Goal: Information Seeking & Learning: Learn about a topic

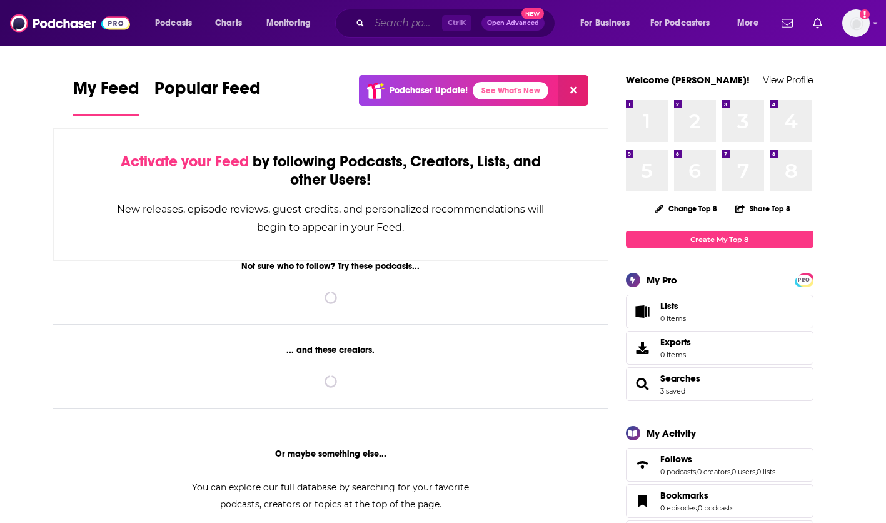
click at [394, 25] on input "Search podcasts, credits, & more..." at bounding box center [406, 23] width 73 height 20
paste input "Computer World - [DATE] in Tech"
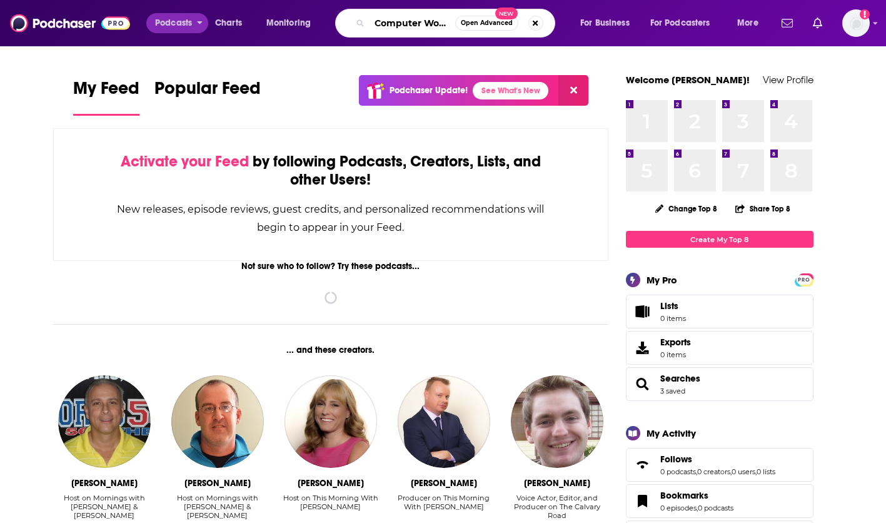
drag, startPoint x: 389, startPoint y: 24, endPoint x: 151, endPoint y: 24, distance: 238.3
click at [151, 24] on div "Podcasts Charts Monitoring Computer World - [DATE] in Tech Open Advanced New Fo…" at bounding box center [458, 23] width 624 height 29
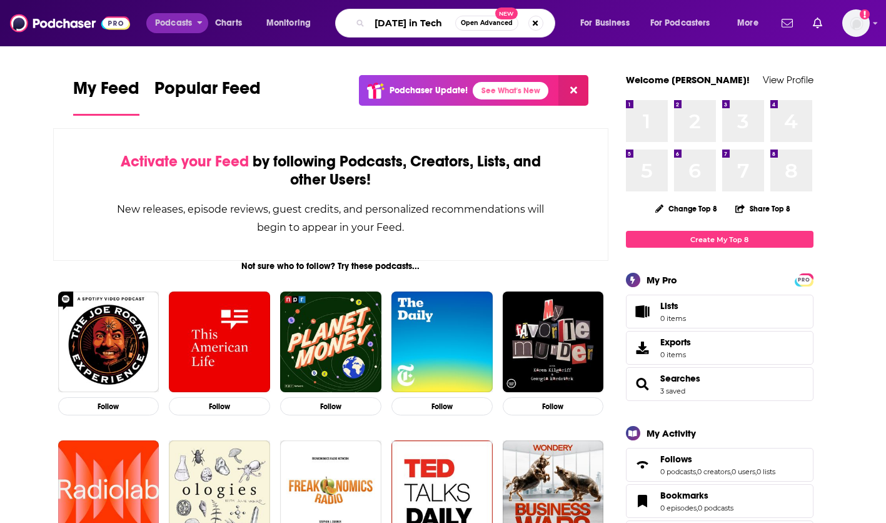
type input "[DATE] in Tech"
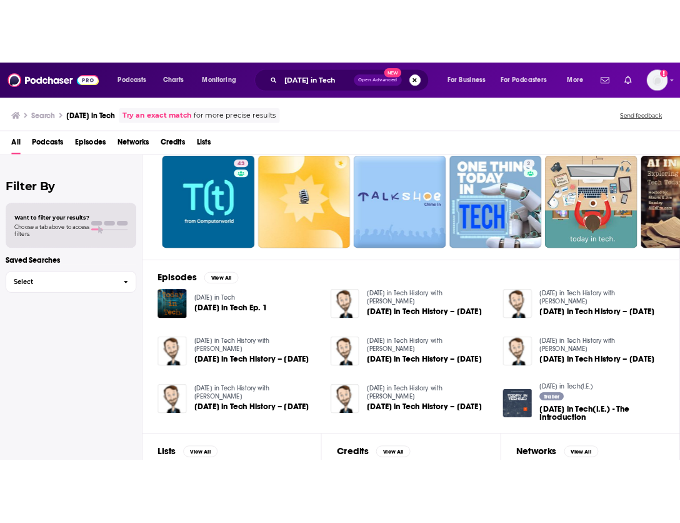
scroll to position [327, 0]
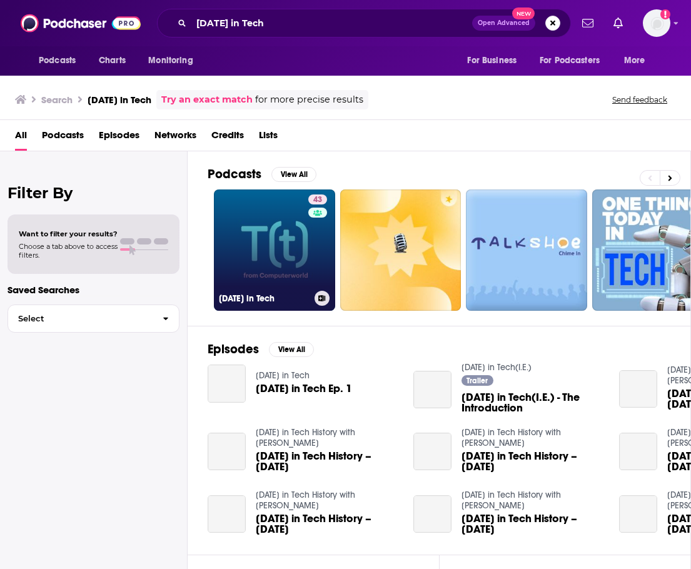
click at [265, 254] on link "43 Today in Tech" at bounding box center [274, 249] width 121 height 121
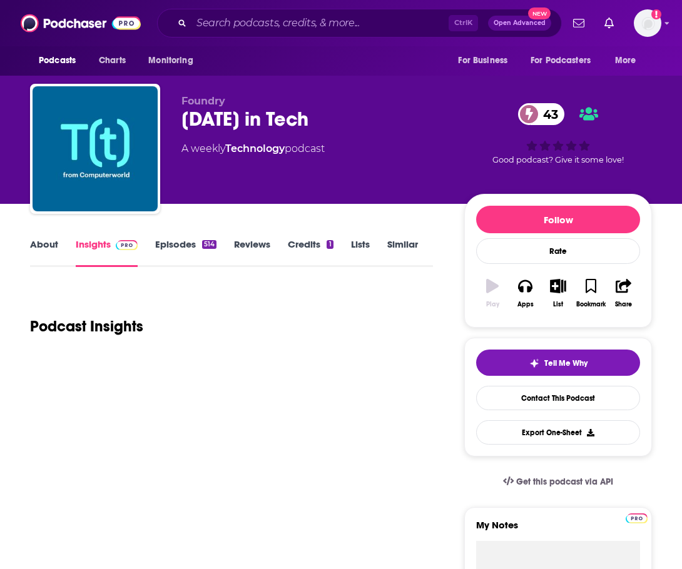
click at [176, 250] on link "Episodes 514" at bounding box center [185, 252] width 61 height 29
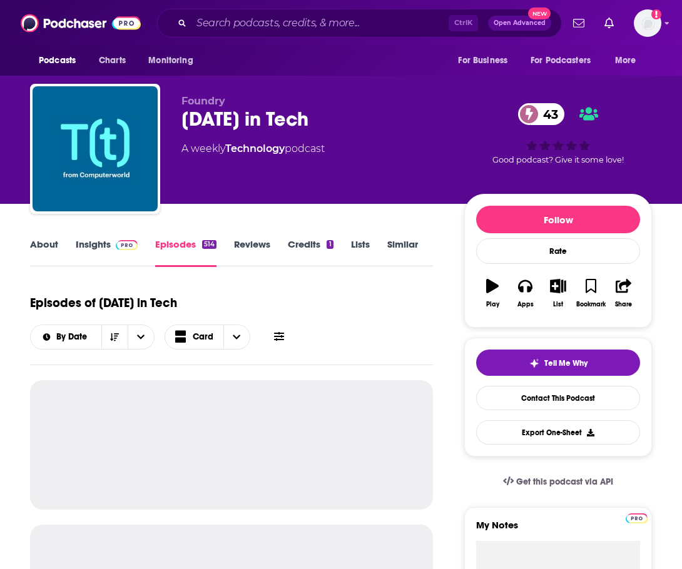
click at [99, 248] on link "Insights" at bounding box center [107, 252] width 62 height 29
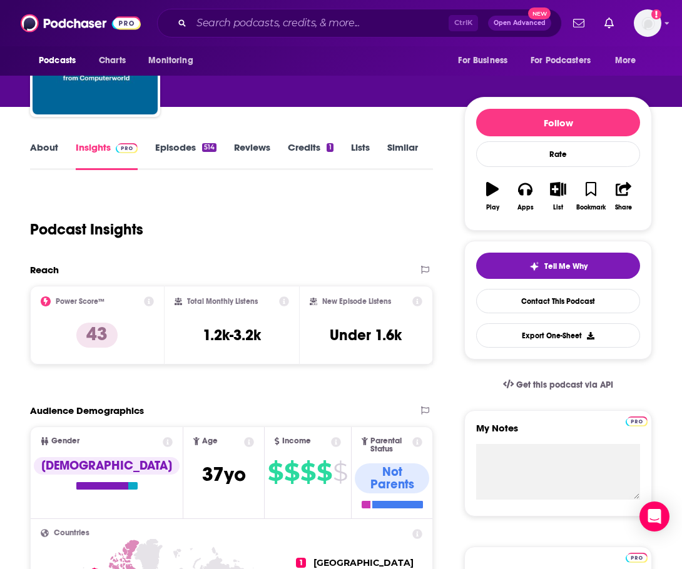
scroll to position [125, 0]
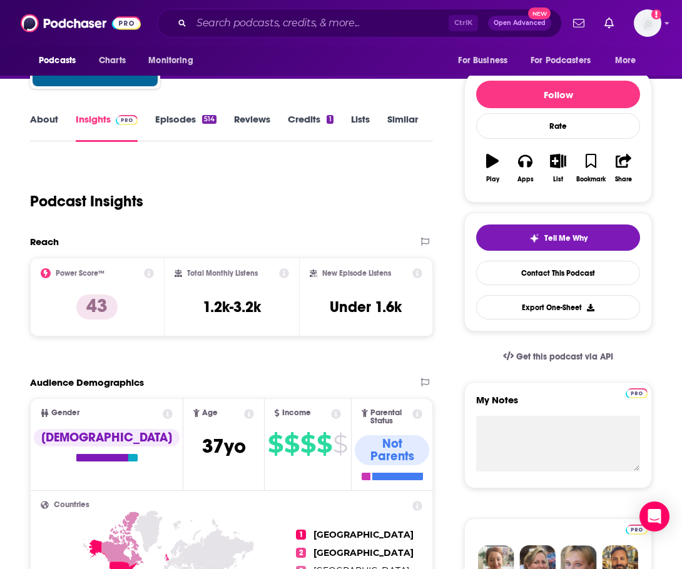
drag, startPoint x: 277, startPoint y: 204, endPoint x: 243, endPoint y: 204, distance: 34.4
click at [277, 204] on div "Podcast Insights" at bounding box center [226, 194] width 393 height 64
drag, startPoint x: 467, startPoint y: 146, endPoint x: 450, endPoint y: 148, distance: 16.9
click at [467, 146] on div "Follow Rate Play Apps List Bookmark Share" at bounding box center [558, 136] width 188 height 134
drag, startPoint x: 265, startPoint y: 118, endPoint x: 341, endPoint y: 129, distance: 76.5
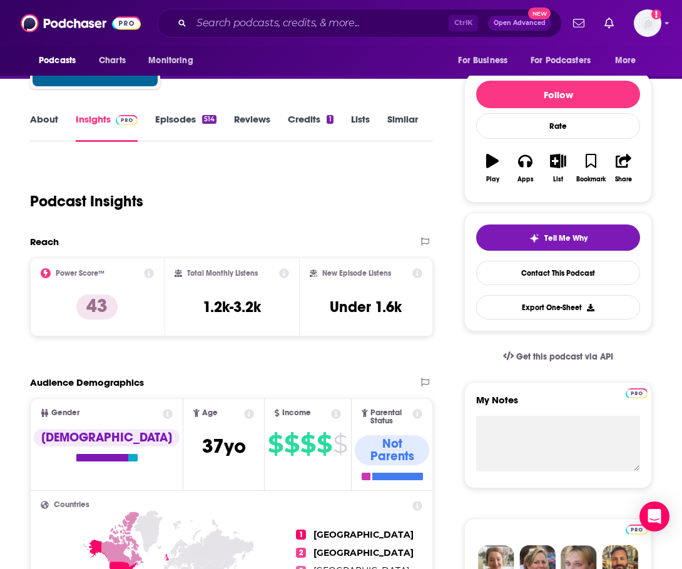
click at [265, 119] on link "Reviews" at bounding box center [252, 127] width 36 height 29
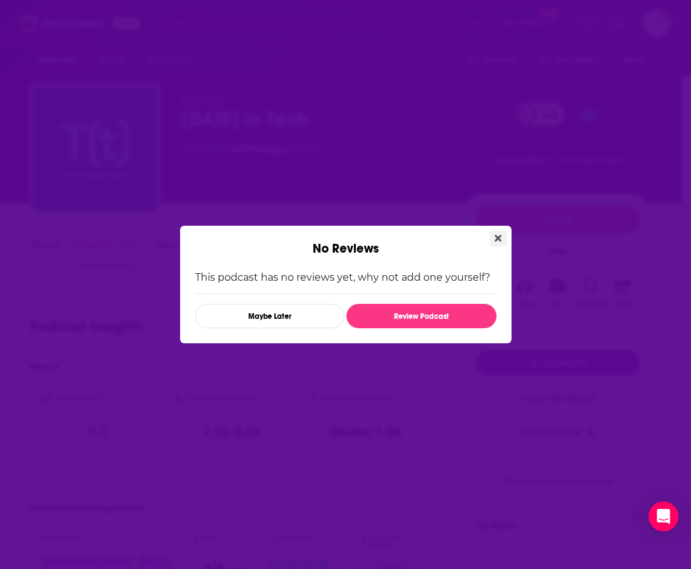
click at [497, 246] on button "Close" at bounding box center [498, 239] width 17 height 16
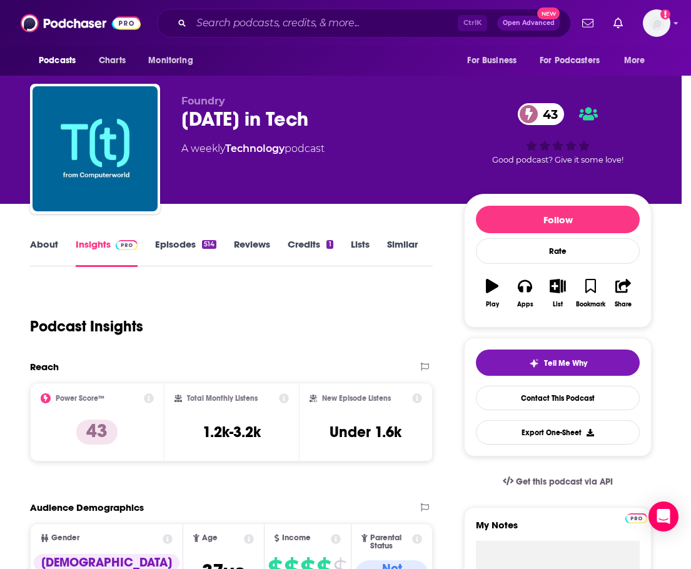
click at [497, 239] on div "No Reviews This podcast has no reviews yet, why not add one yourself? Maybe Lat…" at bounding box center [345, 284] width 691 height 569
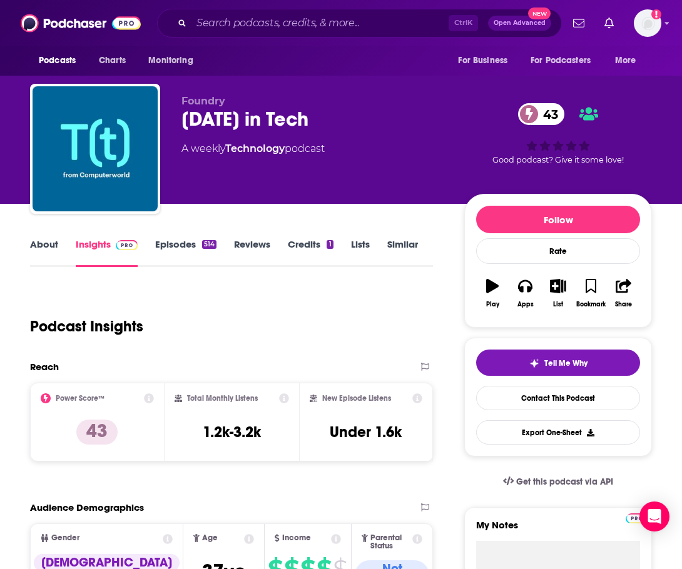
click at [318, 248] on link "Credits 1" at bounding box center [310, 252] width 45 height 29
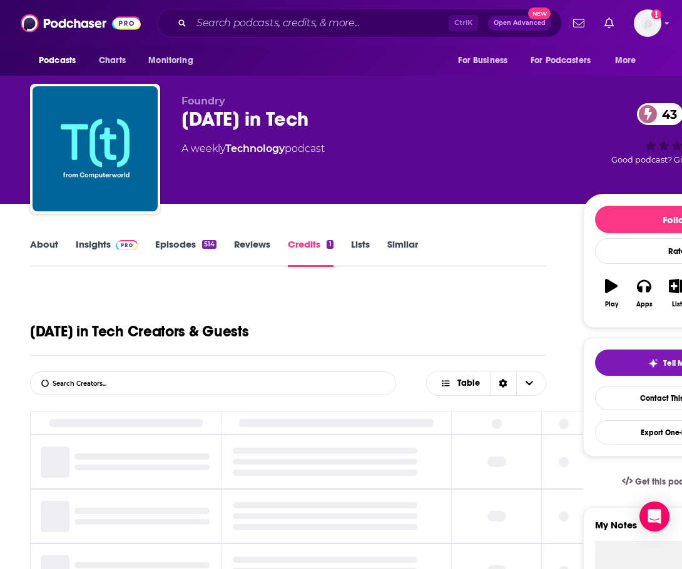
click at [45, 253] on link "About" at bounding box center [44, 252] width 28 height 29
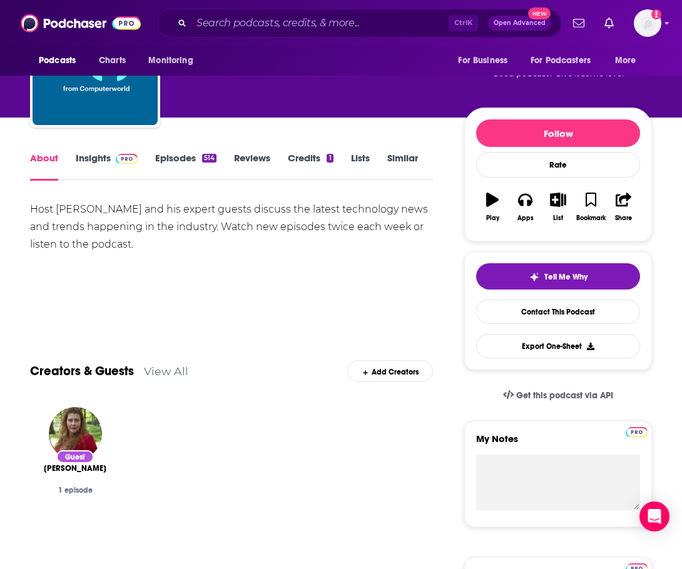
scroll to position [63, 0]
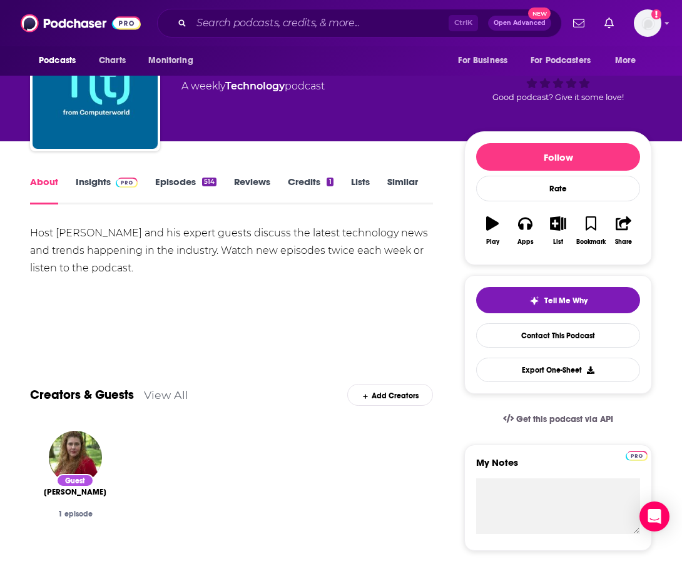
click at [111, 186] on span at bounding box center [124, 182] width 27 height 12
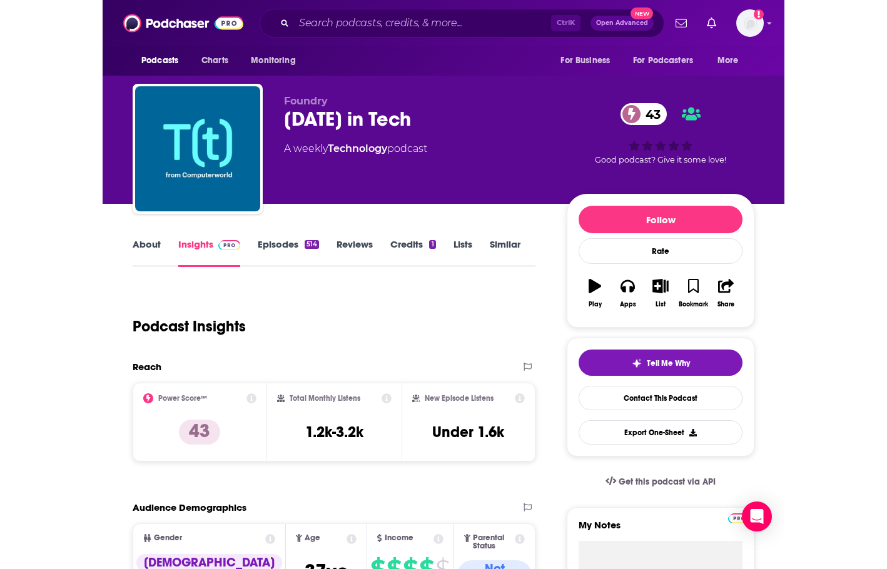
scroll to position [369, 0]
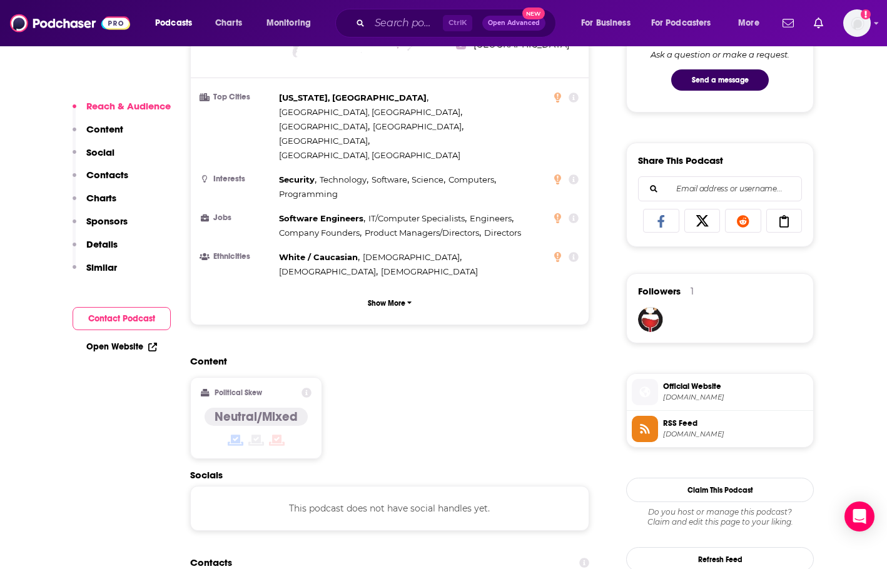
click at [104, 151] on p "Social" at bounding box center [100, 152] width 28 height 12
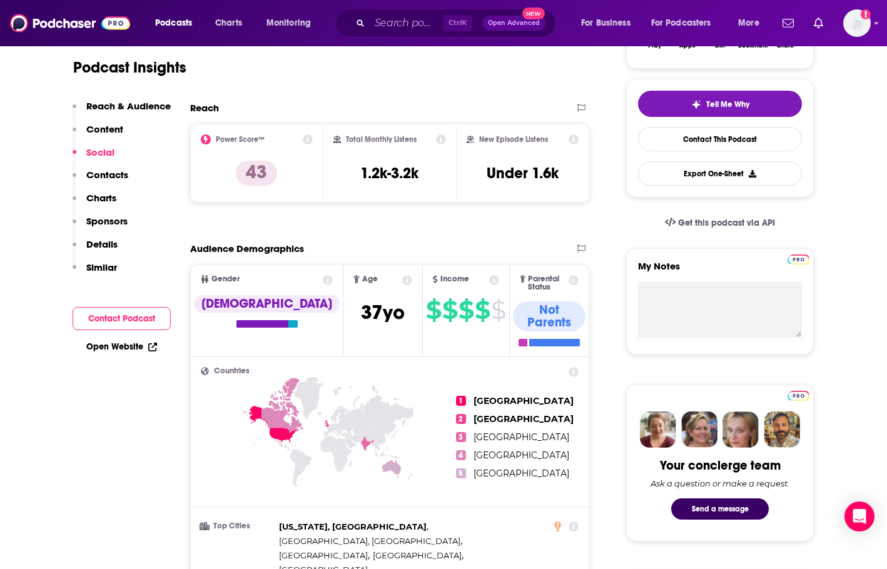
scroll to position [6, 0]
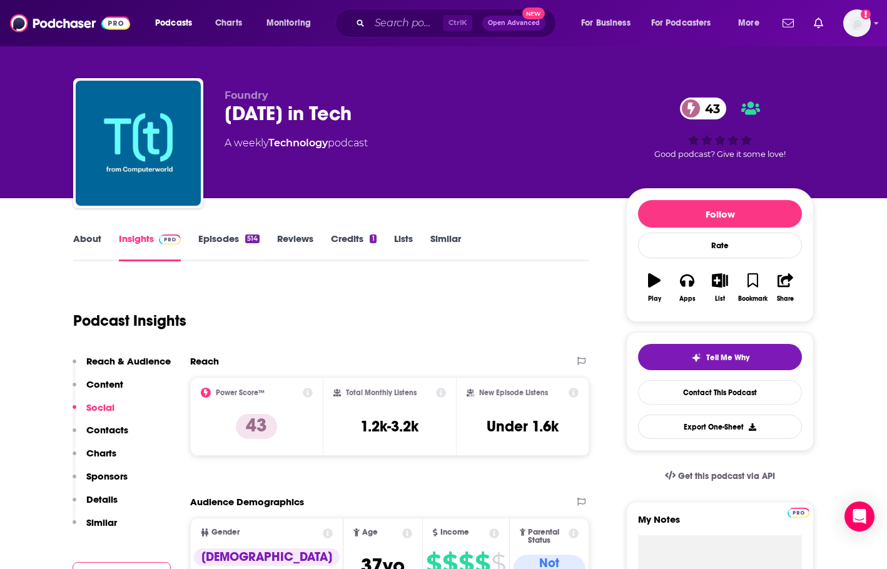
scroll to position [0, 0]
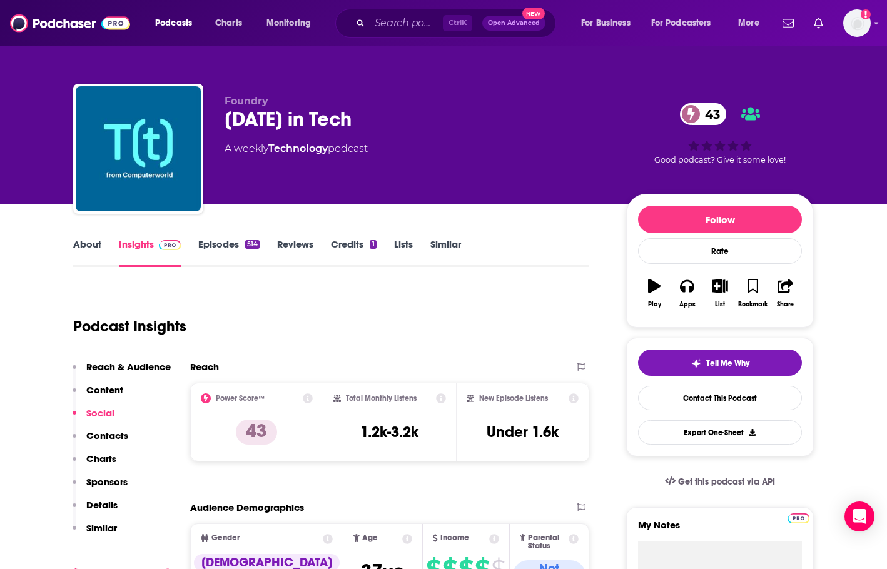
click at [99, 444] on button "Contacts" at bounding box center [101, 441] width 56 height 23
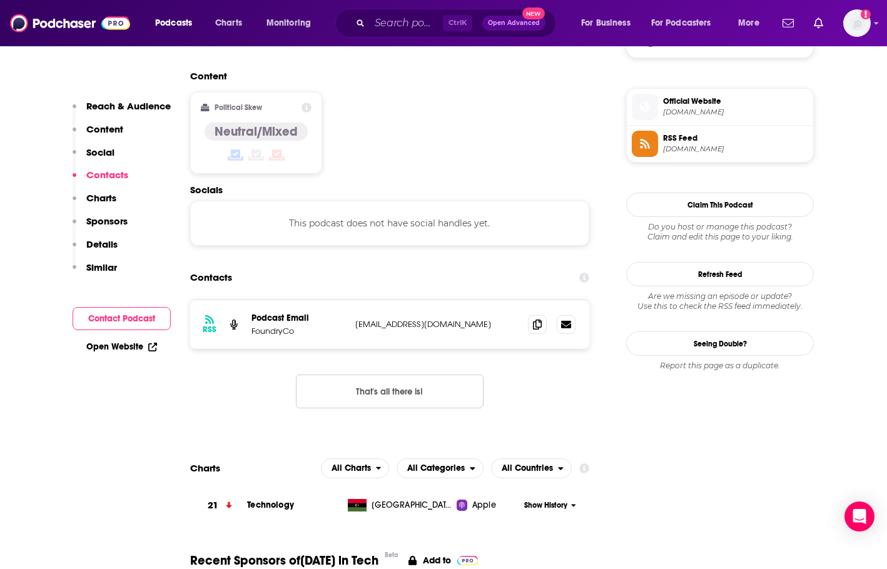
scroll to position [991, 0]
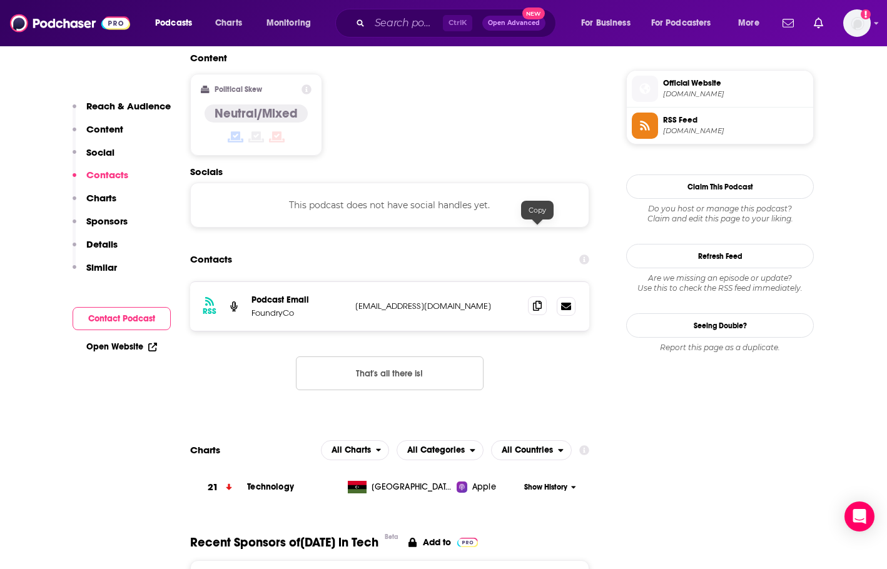
click at [535, 301] on icon at bounding box center [537, 306] width 9 height 10
click at [537, 301] on icon at bounding box center [537, 306] width 9 height 10
